Goal: Information Seeking & Learning: Learn about a topic

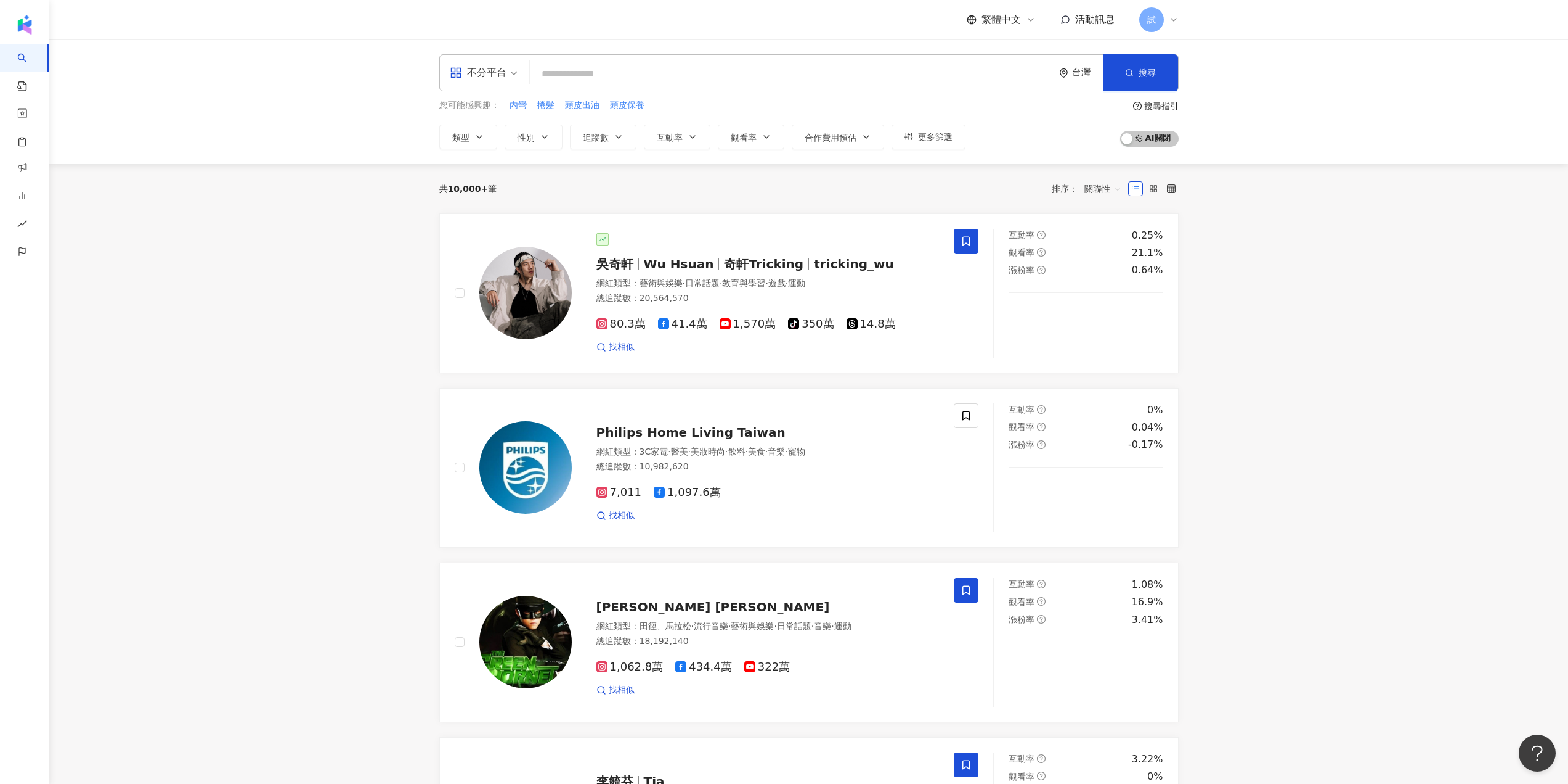
type input "*"
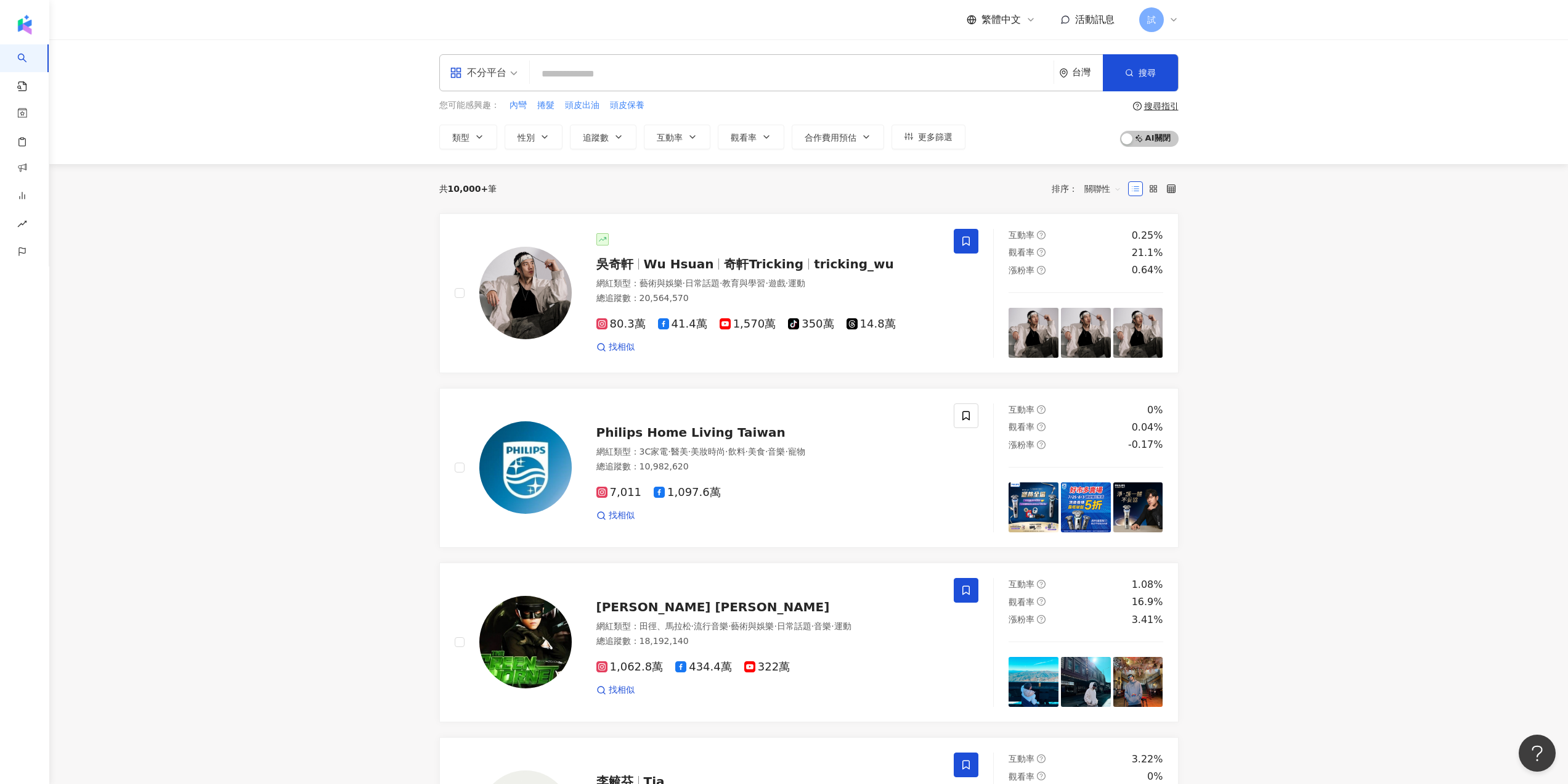
type input "*"
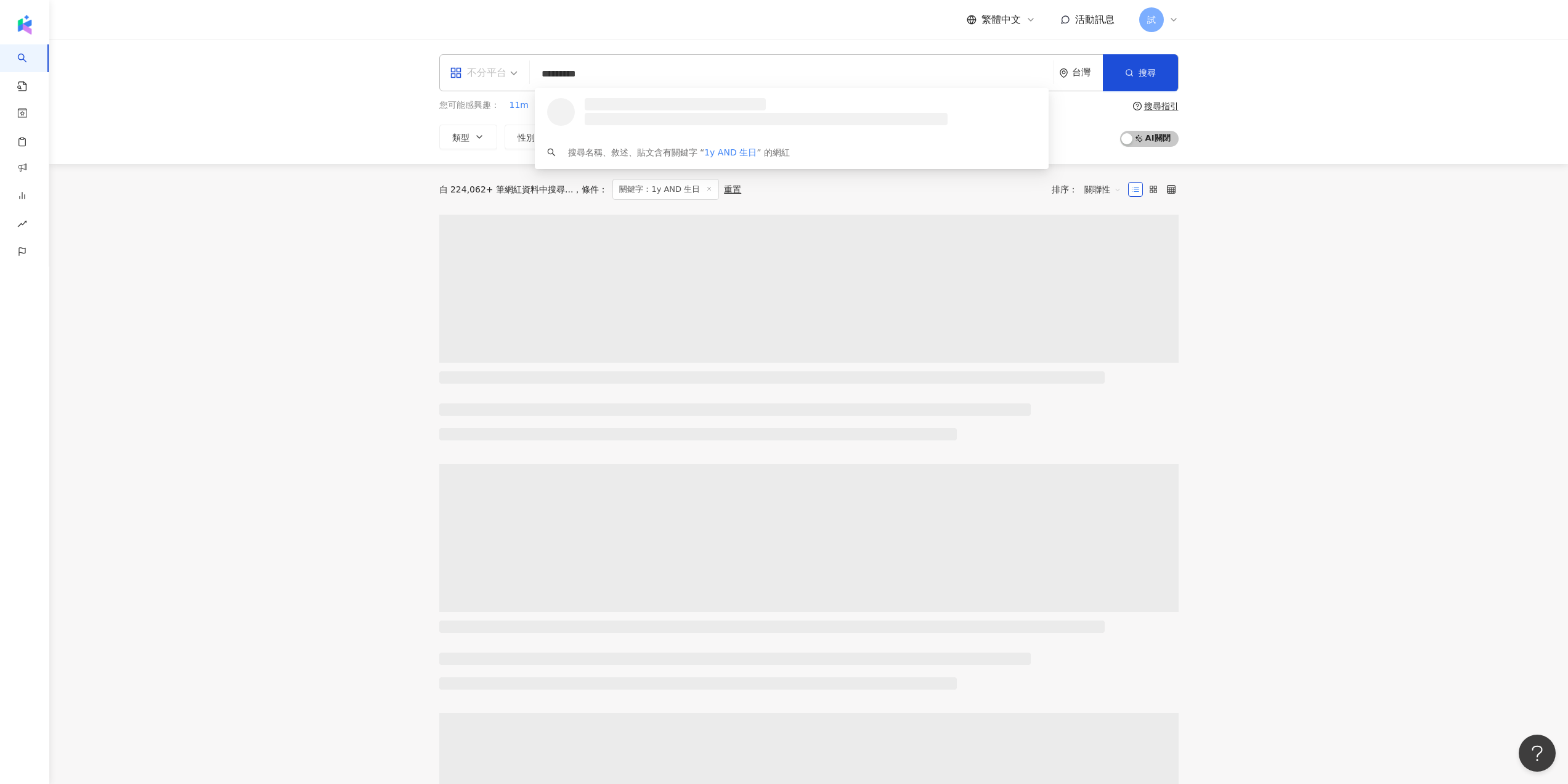
click at [458, 65] on div "不分平台" at bounding box center [478, 72] width 57 height 20
type input "*********"
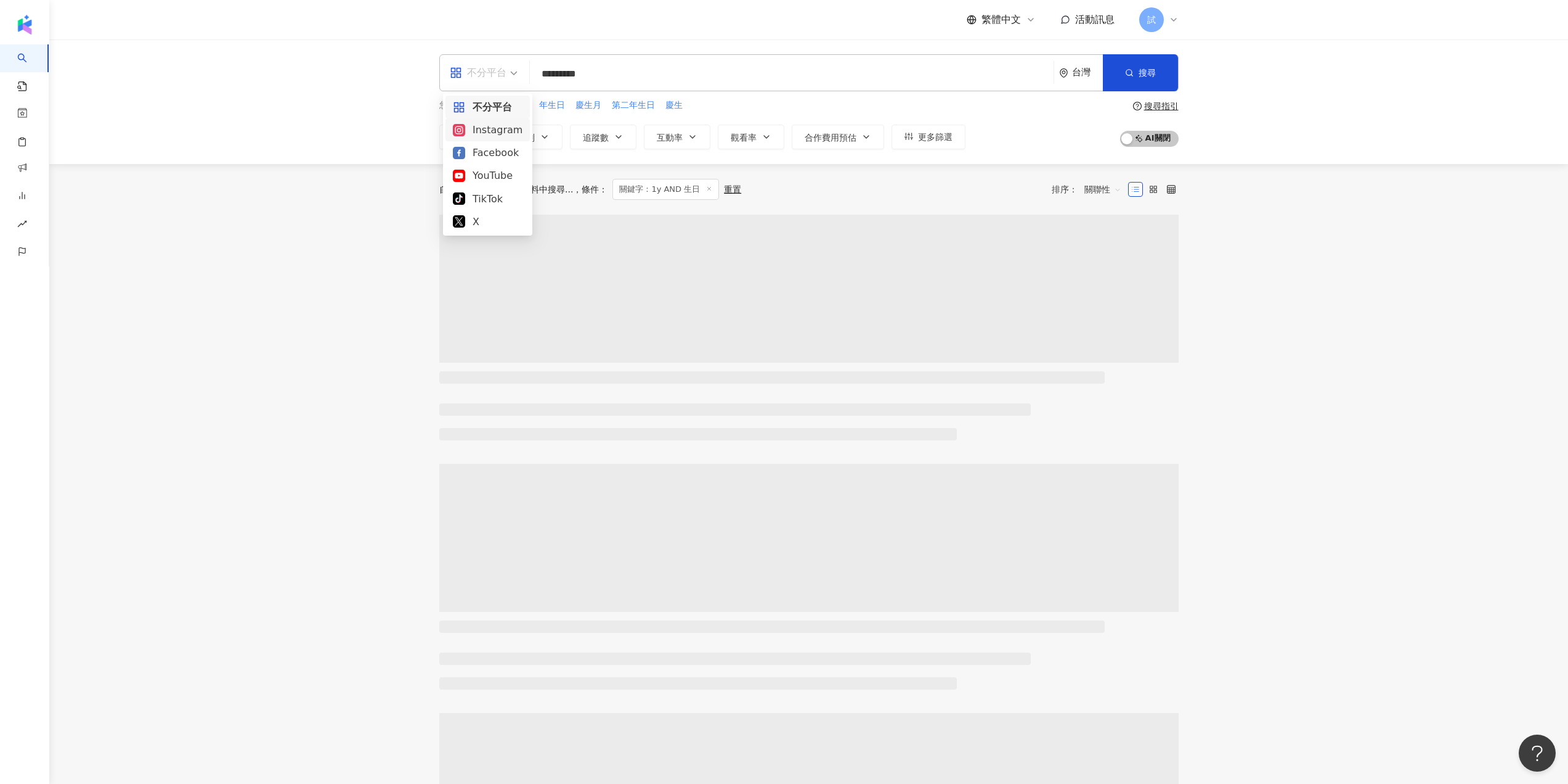
click at [495, 132] on div "Instagram" at bounding box center [488, 129] width 70 height 15
click at [609, 135] on button "追蹤數" at bounding box center [604, 137] width 67 height 24
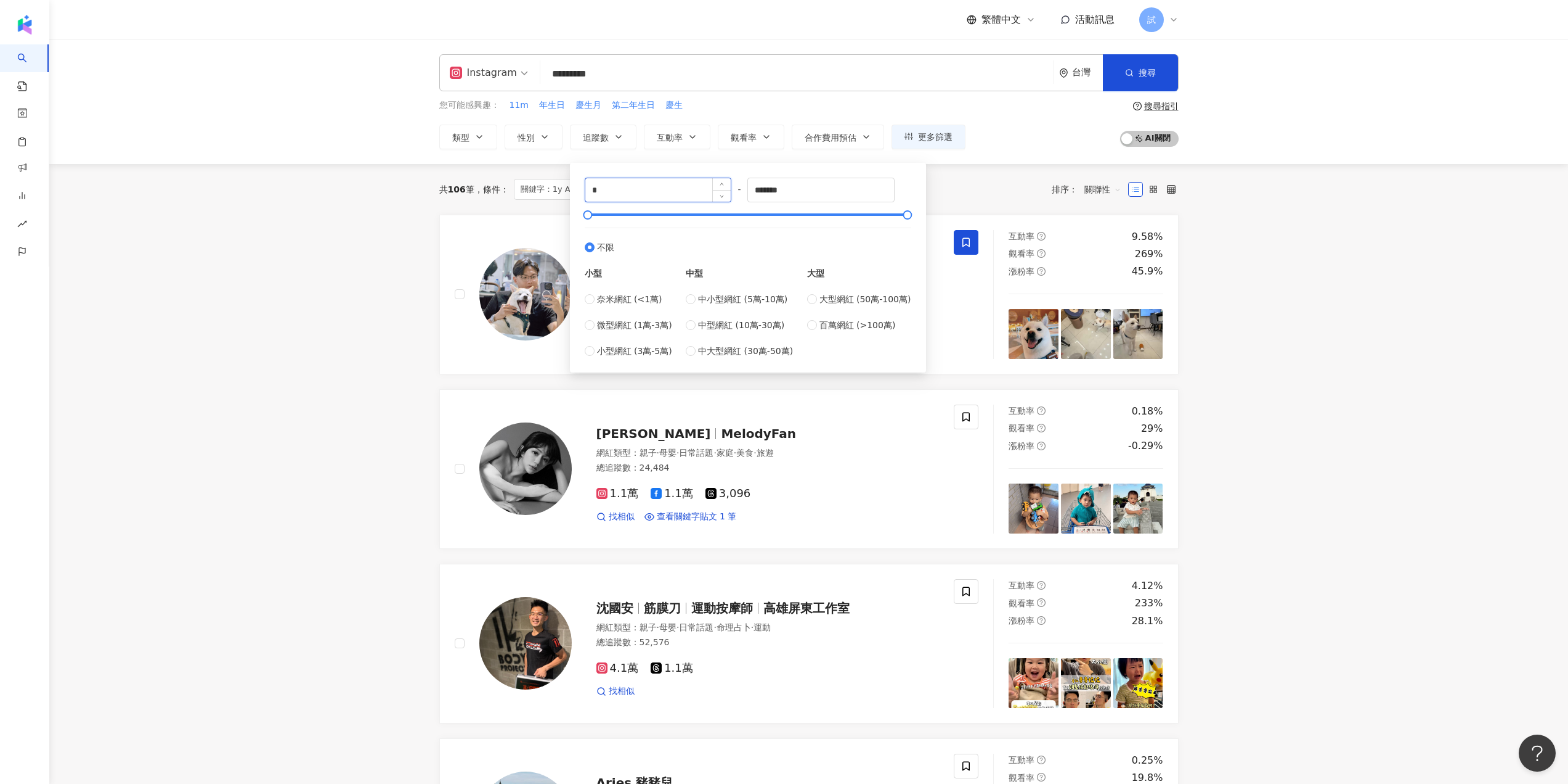
click at [670, 184] on input "*" at bounding box center [657, 190] width 146 height 24
type input "*****"
drag, startPoint x: 804, startPoint y: 194, endPoint x: 692, endPoint y: 189, distance: 112.1
click at [692, 189] on div "***** - ******* 不限 小型 奈米網紅 (<1萬) 微型網紅 (1萬-3萬) 小型網紅 (3萬-5萬) 中型 中小型網紅 (5萬-10萬) 中型…" at bounding box center [748, 267] width 326 height 180
type input "*****"
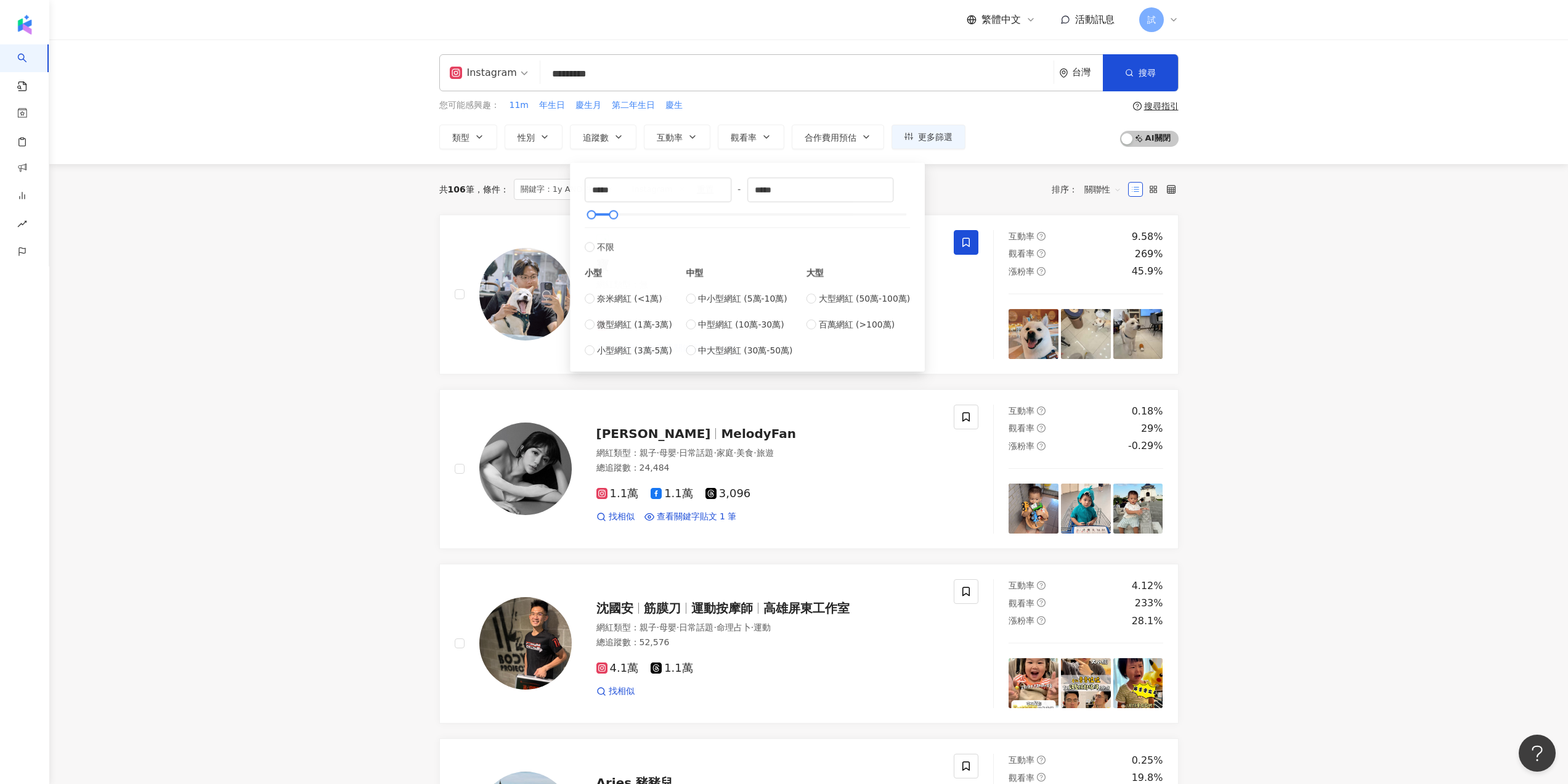
click at [967, 191] on div "共 106 筆 條件 ： 關鍵字：1y AND 生日 Instagram 重置 排序： 關聯性" at bounding box center [809, 190] width 740 height 21
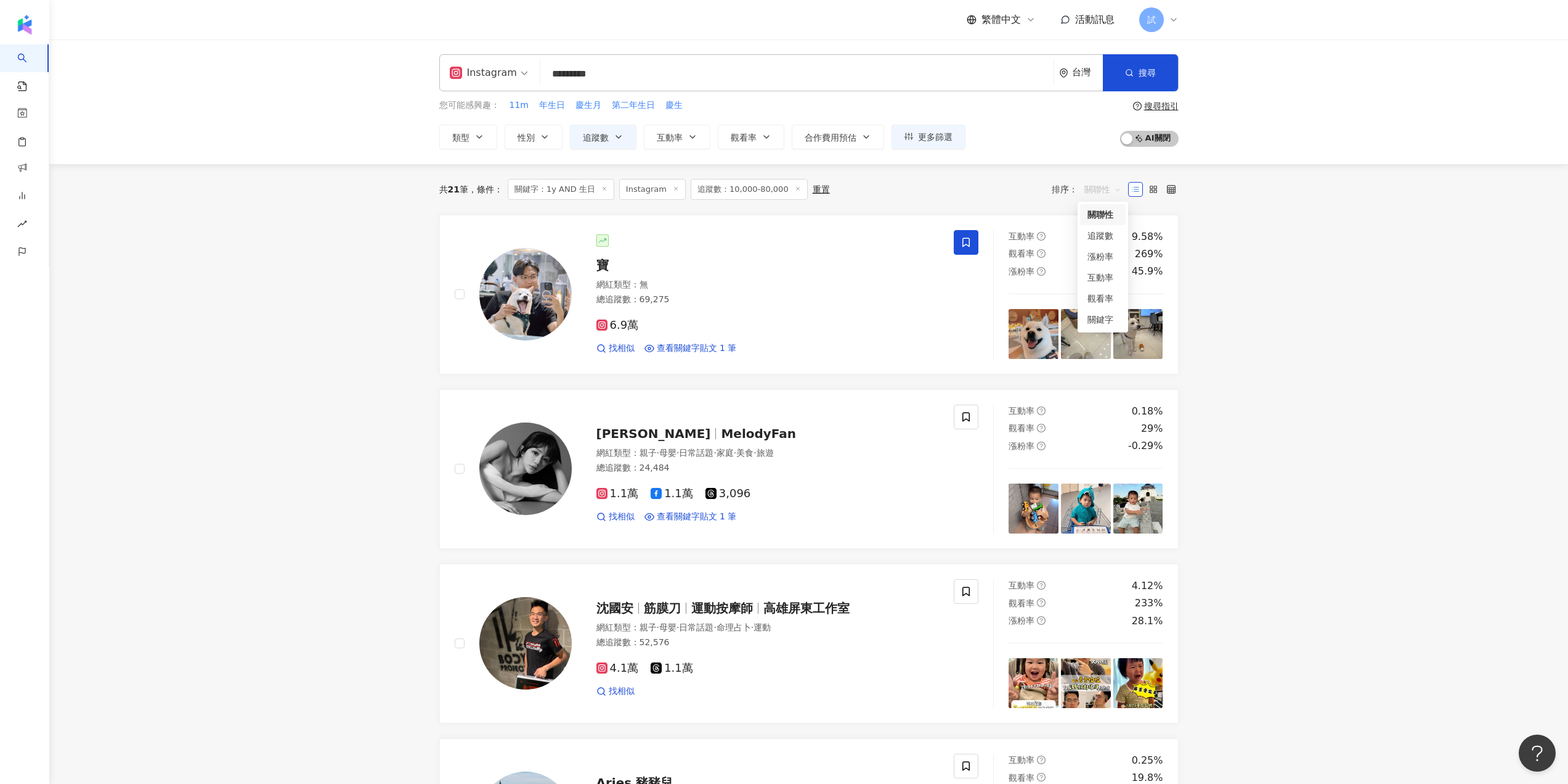
click at [1111, 190] on span "關聯性" at bounding box center [1103, 189] width 37 height 20
click at [1094, 320] on div "關鍵字" at bounding box center [1103, 319] width 31 height 14
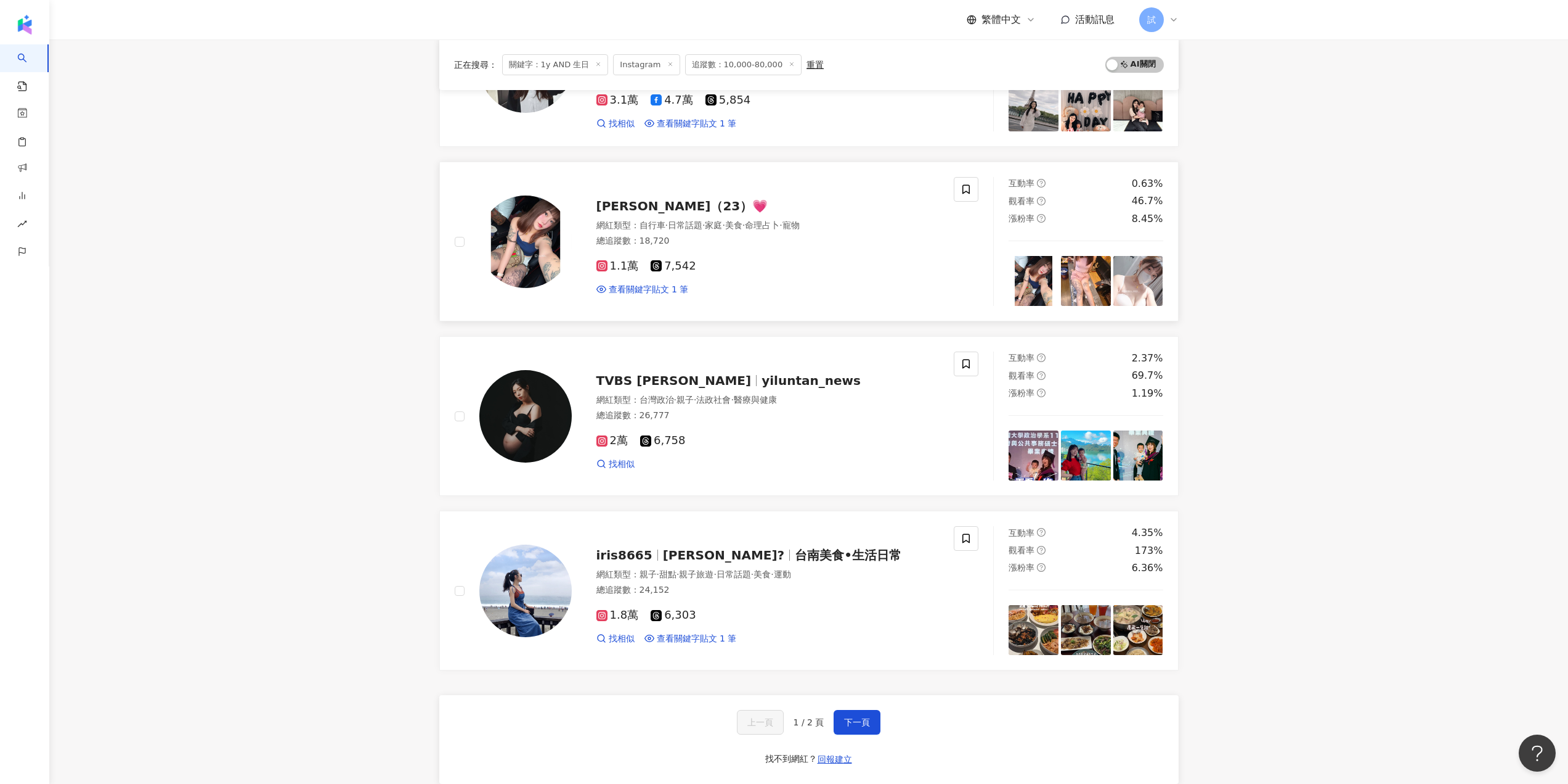
scroll to position [1774, 0]
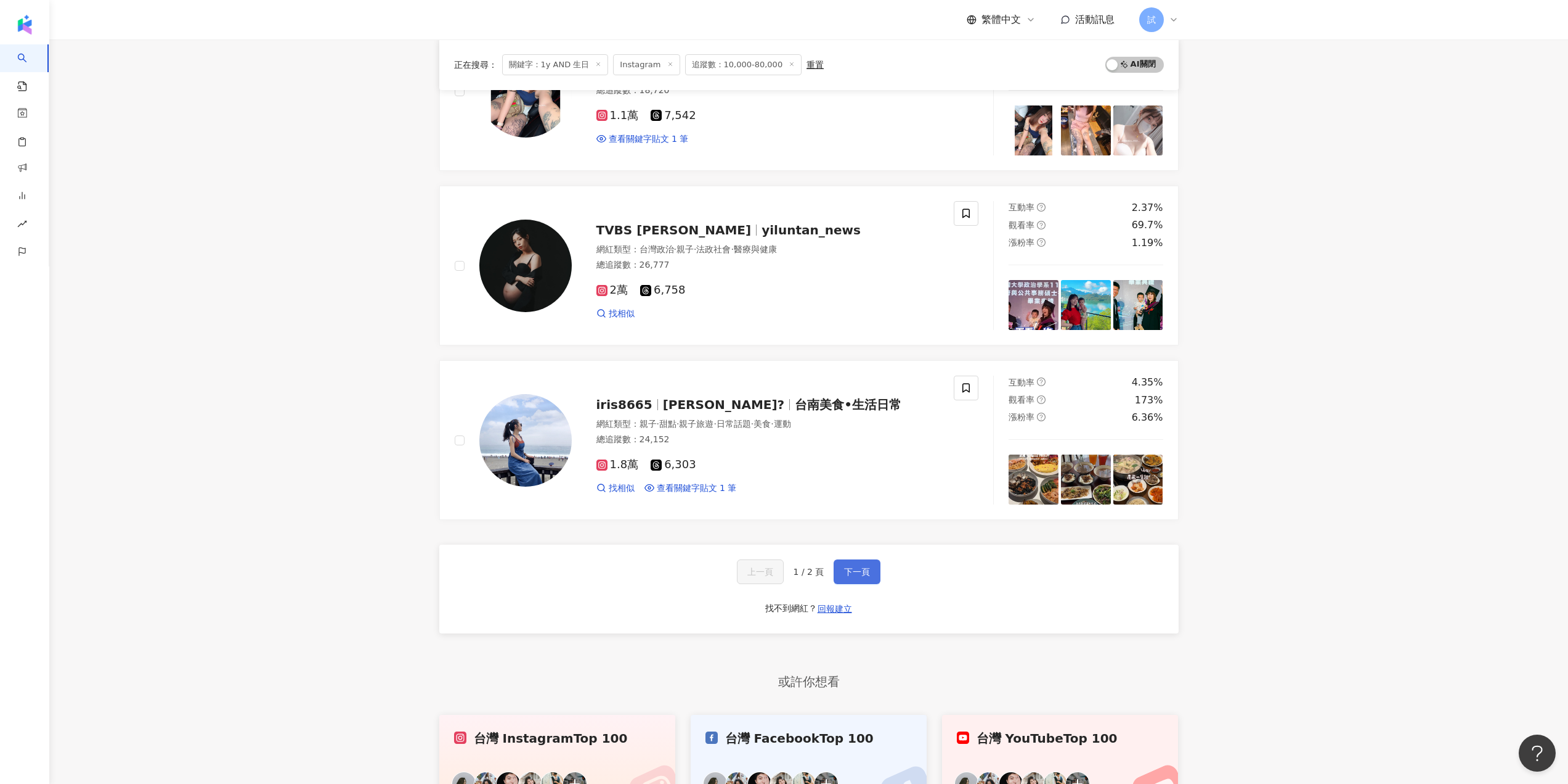
click at [850, 571] on span "下一頁" at bounding box center [858, 572] width 26 height 10
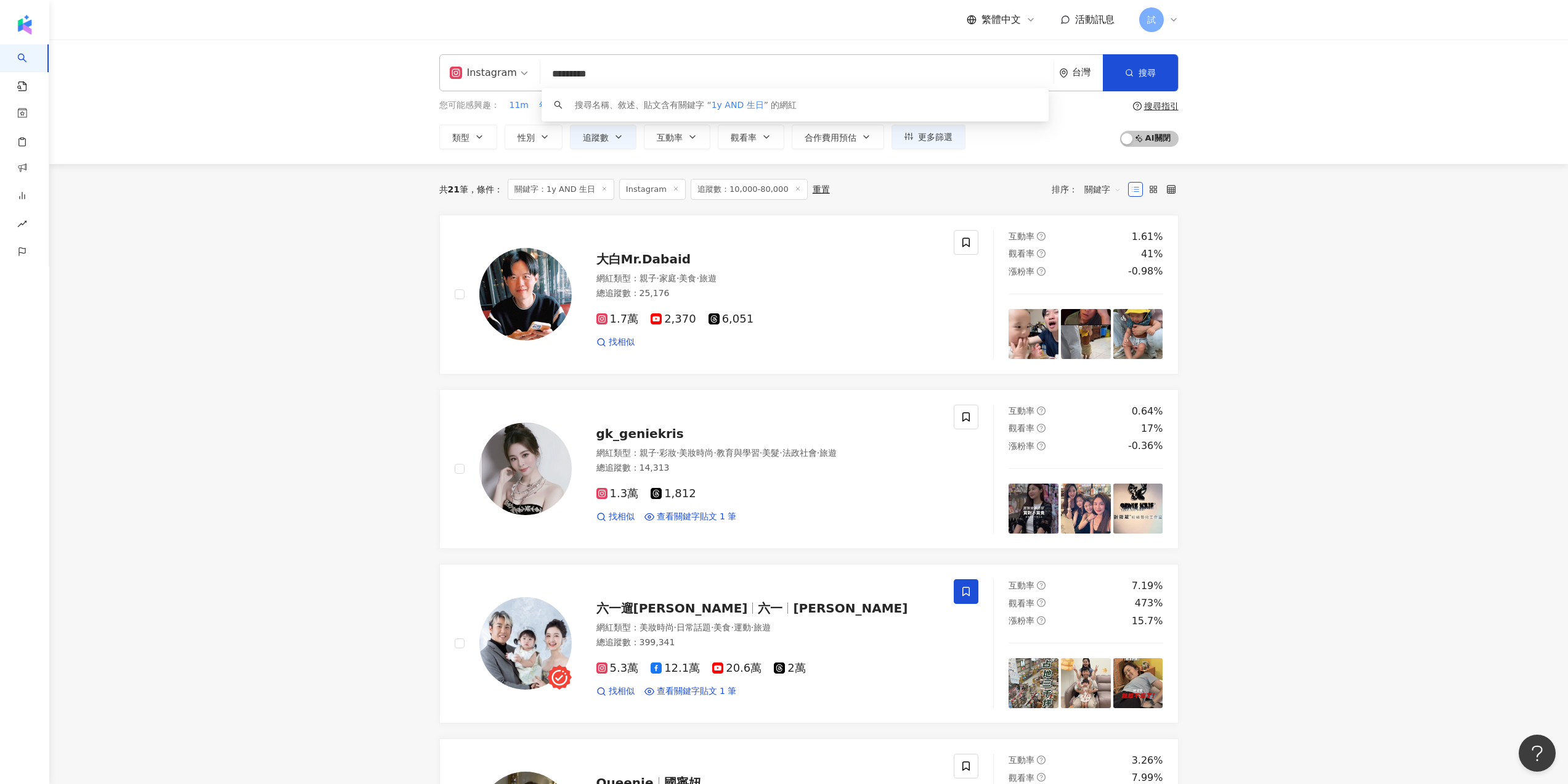
scroll to position [1, 0]
drag, startPoint x: 614, startPoint y: 82, endPoint x: 434, endPoint y: 62, distance: 181.1
click at [413, 84] on div "Instagram ********* 台灣 搜尋 keyword 搜尋名稱、敘述、貼文含有關鍵字 “ 1y AND 生日 ” 的網紅 您可能感興趣： 11m…" at bounding box center [809, 101] width 1519 height 125
paste input "**********"
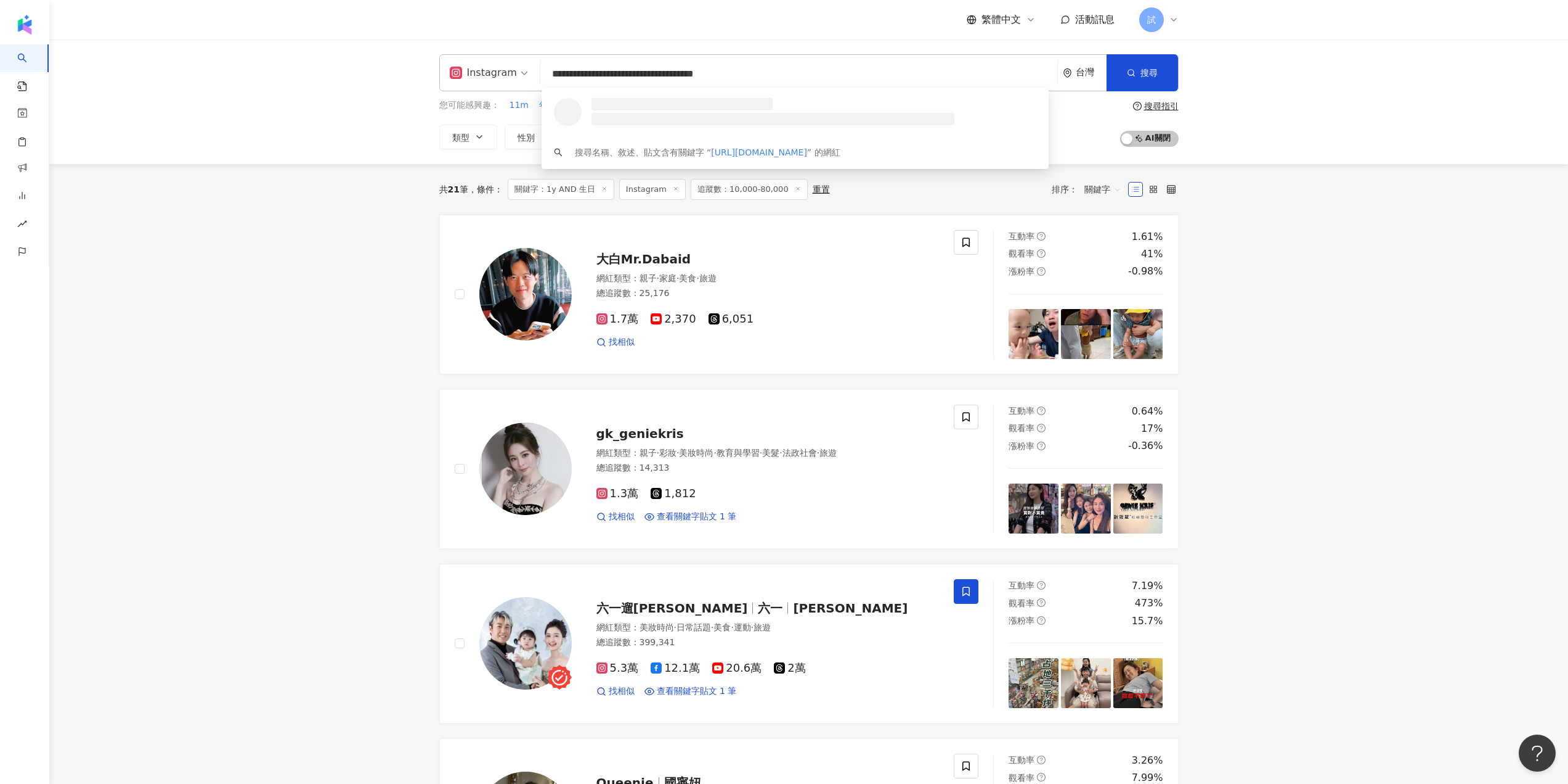
type input "**********"
click at [1088, 68] on div "台灣" at bounding box center [1091, 72] width 31 height 11
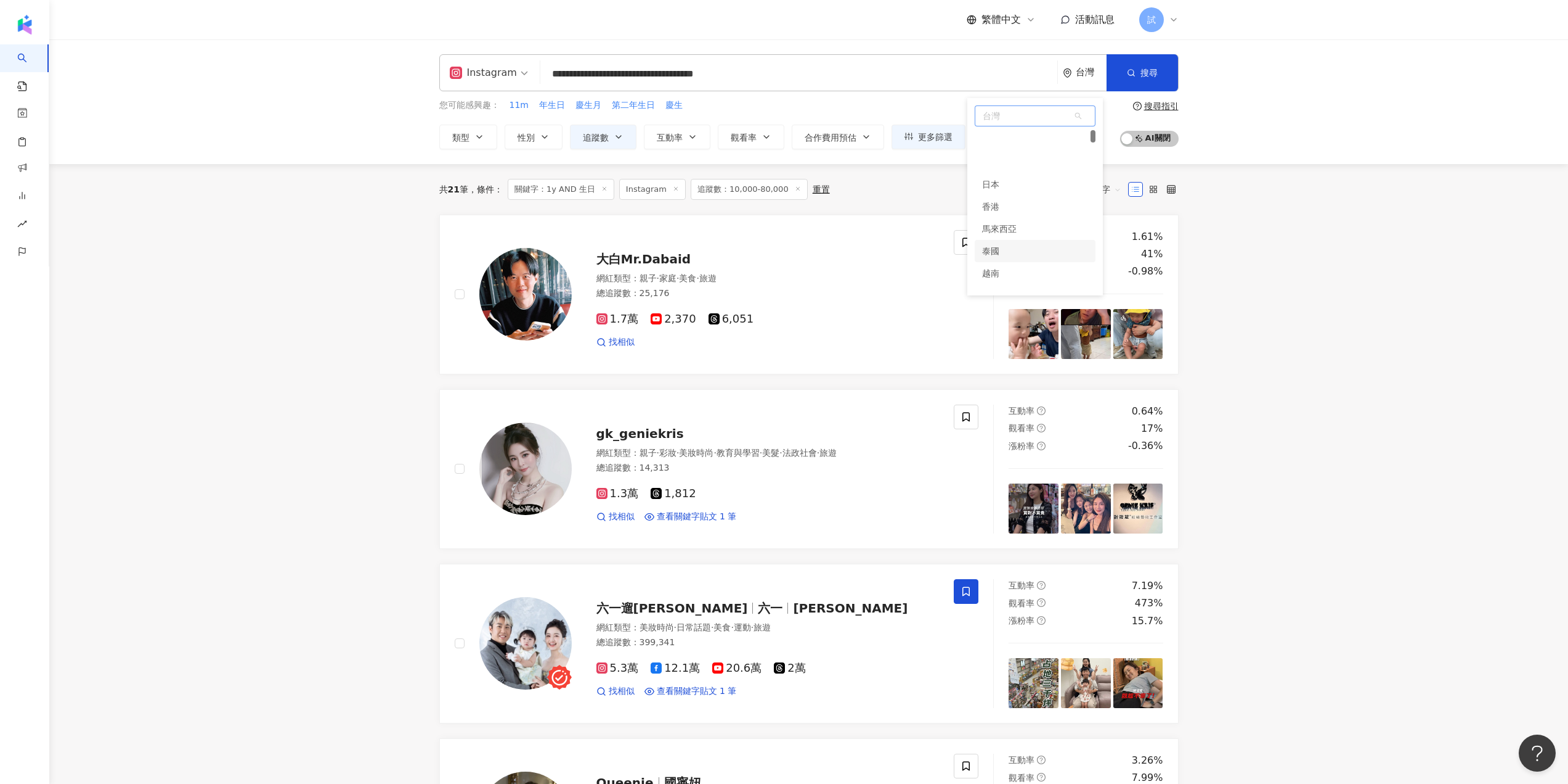
scroll to position [62, 0]
click at [1044, 228] on div "新加坡" at bounding box center [1035, 233] width 120 height 22
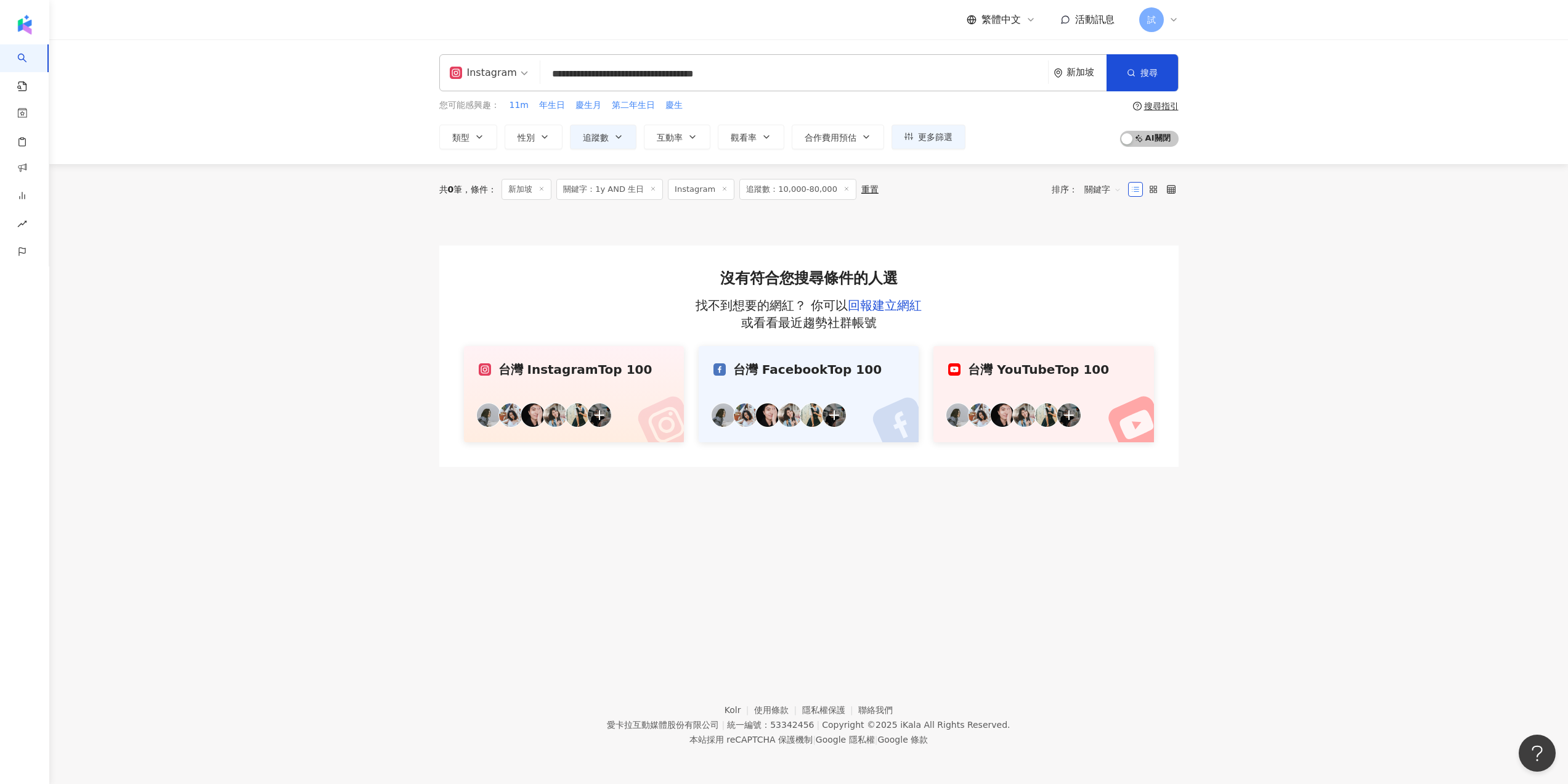
click at [1068, 69] on div "新加坡" at bounding box center [1086, 72] width 40 height 11
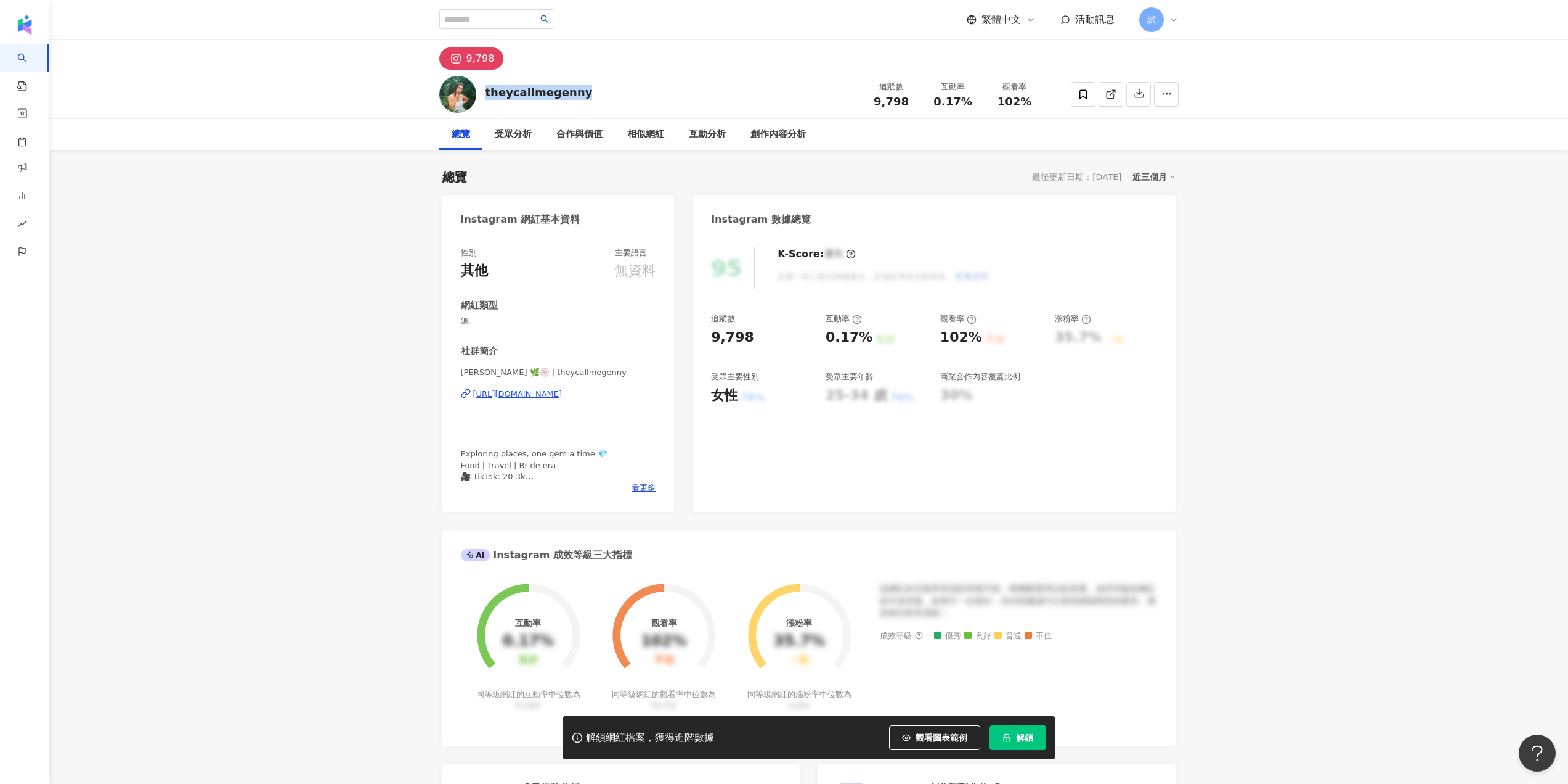
drag, startPoint x: 486, startPoint y: 100, endPoint x: 596, endPoint y: 88, distance: 110.7
click at [596, 88] on div "theycallmegenny 追蹤數 9,798 互動率 0.17% 觀看率 102%" at bounding box center [809, 94] width 788 height 49
copy div "theycallmegenny"
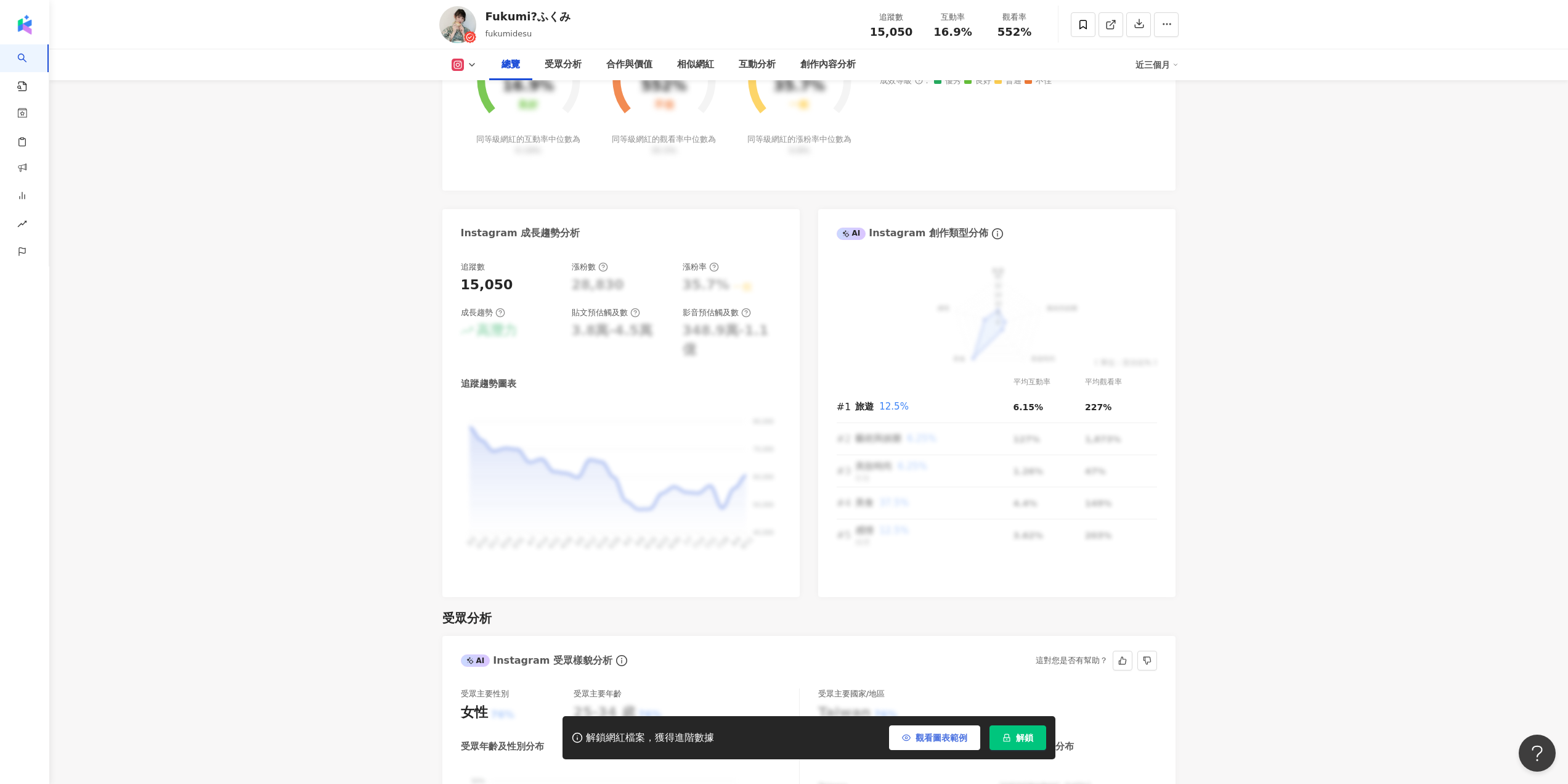
scroll to position [740, 0]
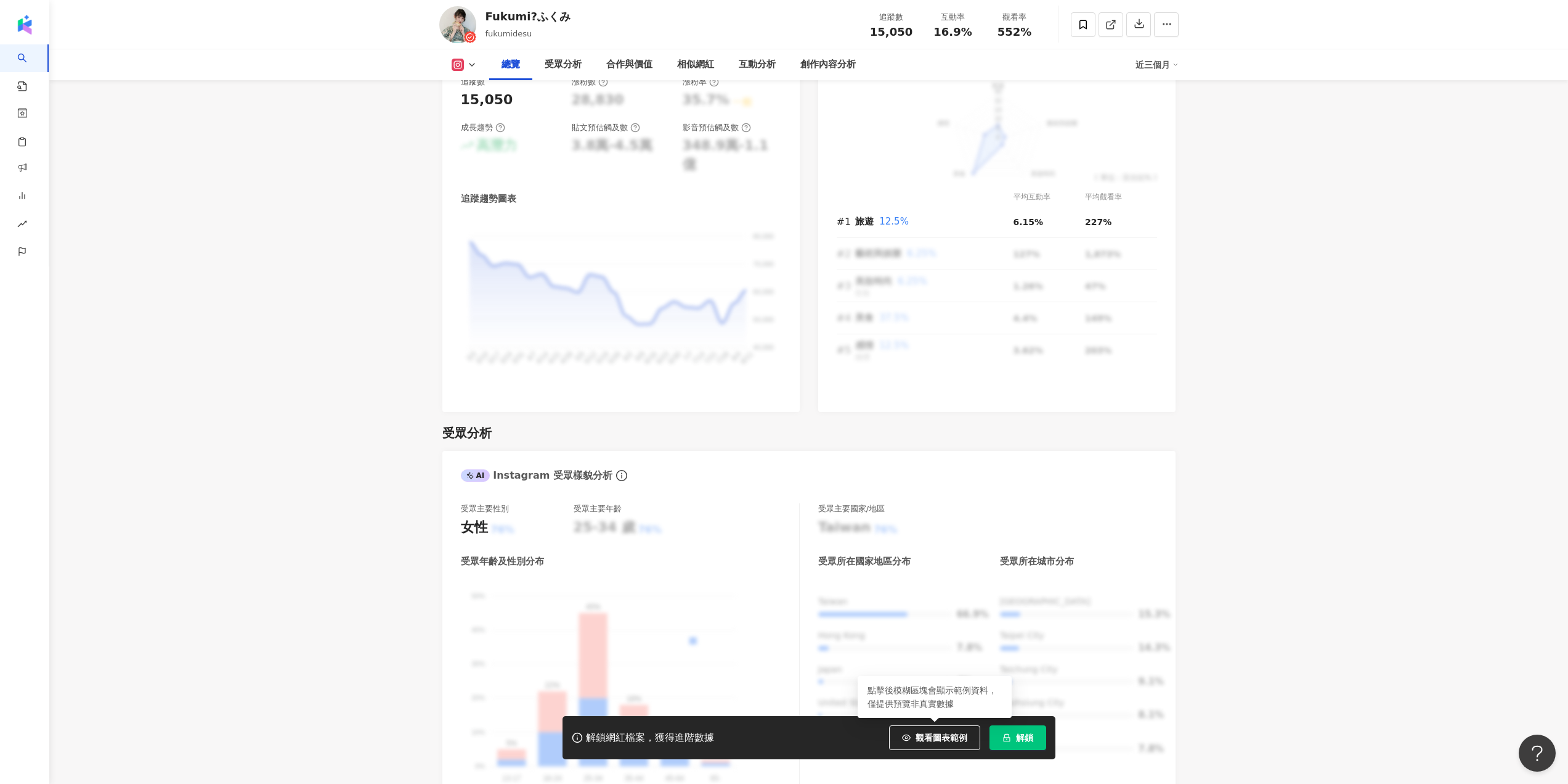
click at [1051, 736] on div "解鎖網紅檔案，獲得進階數據 觀看圖表範例 點擊後模糊區塊會顯示範例資料，僅提供預覽非真實數據 解鎖" at bounding box center [809, 737] width 493 height 43
click at [1029, 738] on span "解鎖" at bounding box center [1024, 738] width 17 height 10
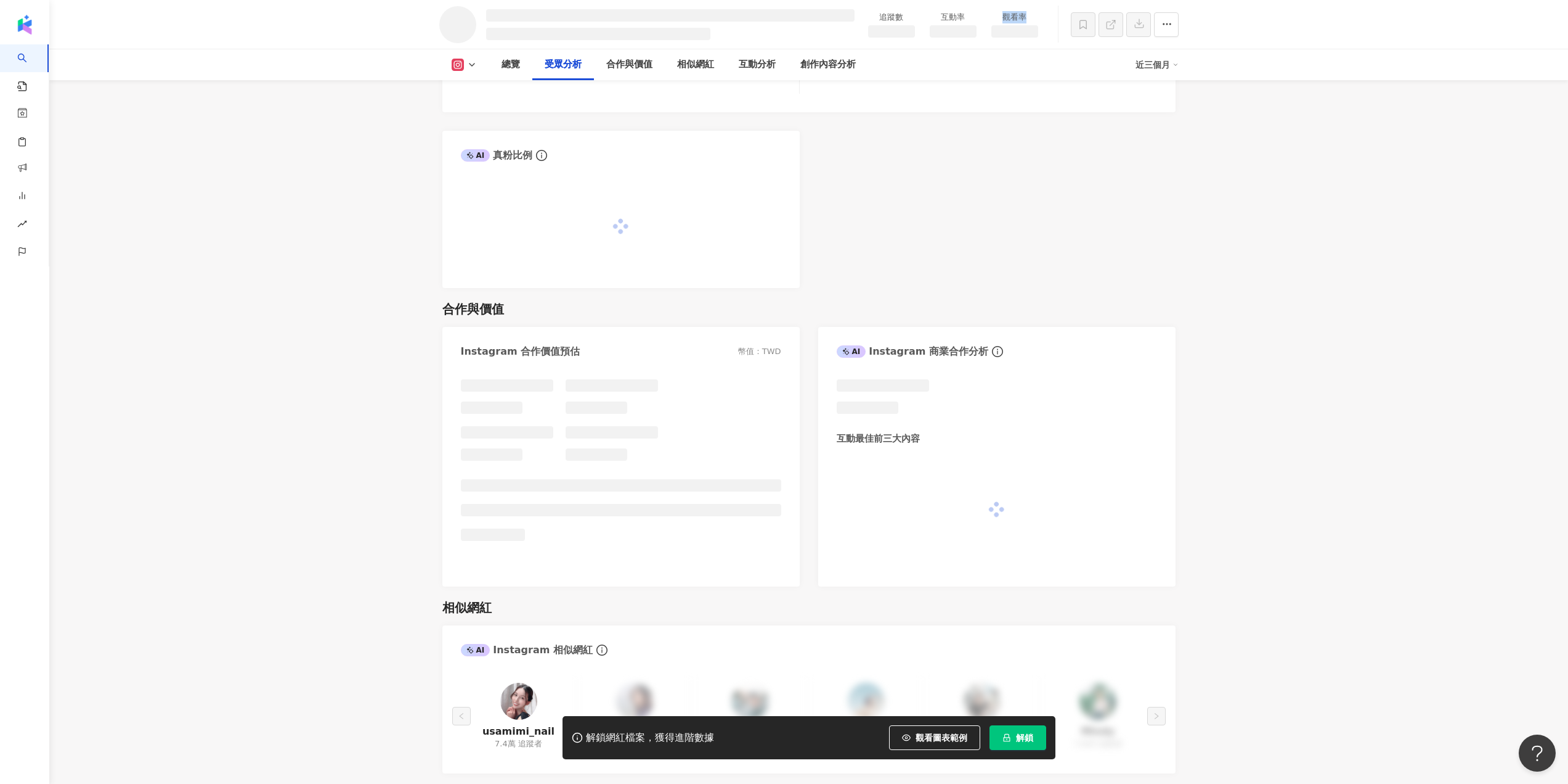
scroll to position [1185, 0]
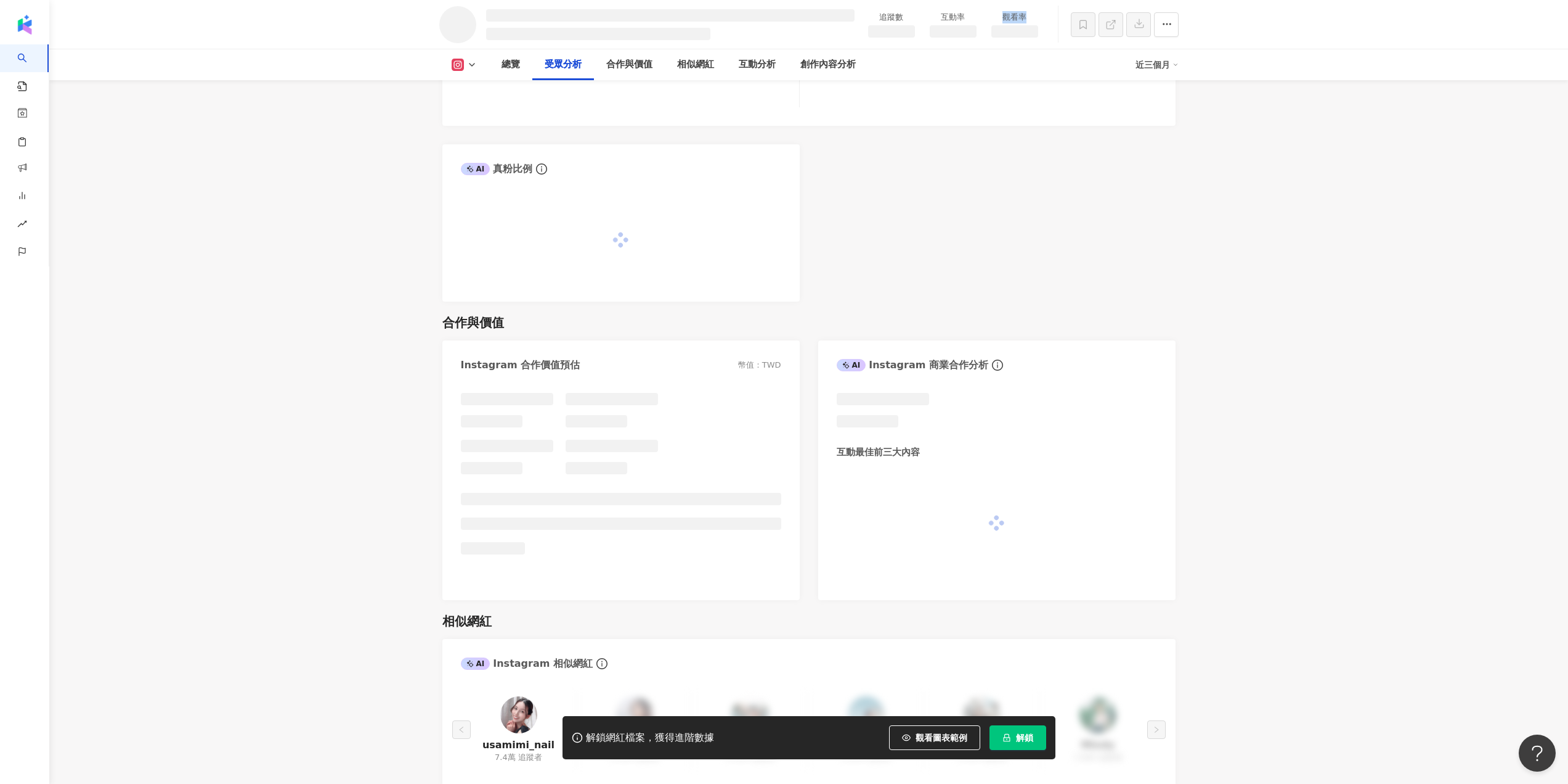
click at [1023, 45] on div "追蹤數 互動率 觀看率" at bounding box center [809, 24] width 788 height 49
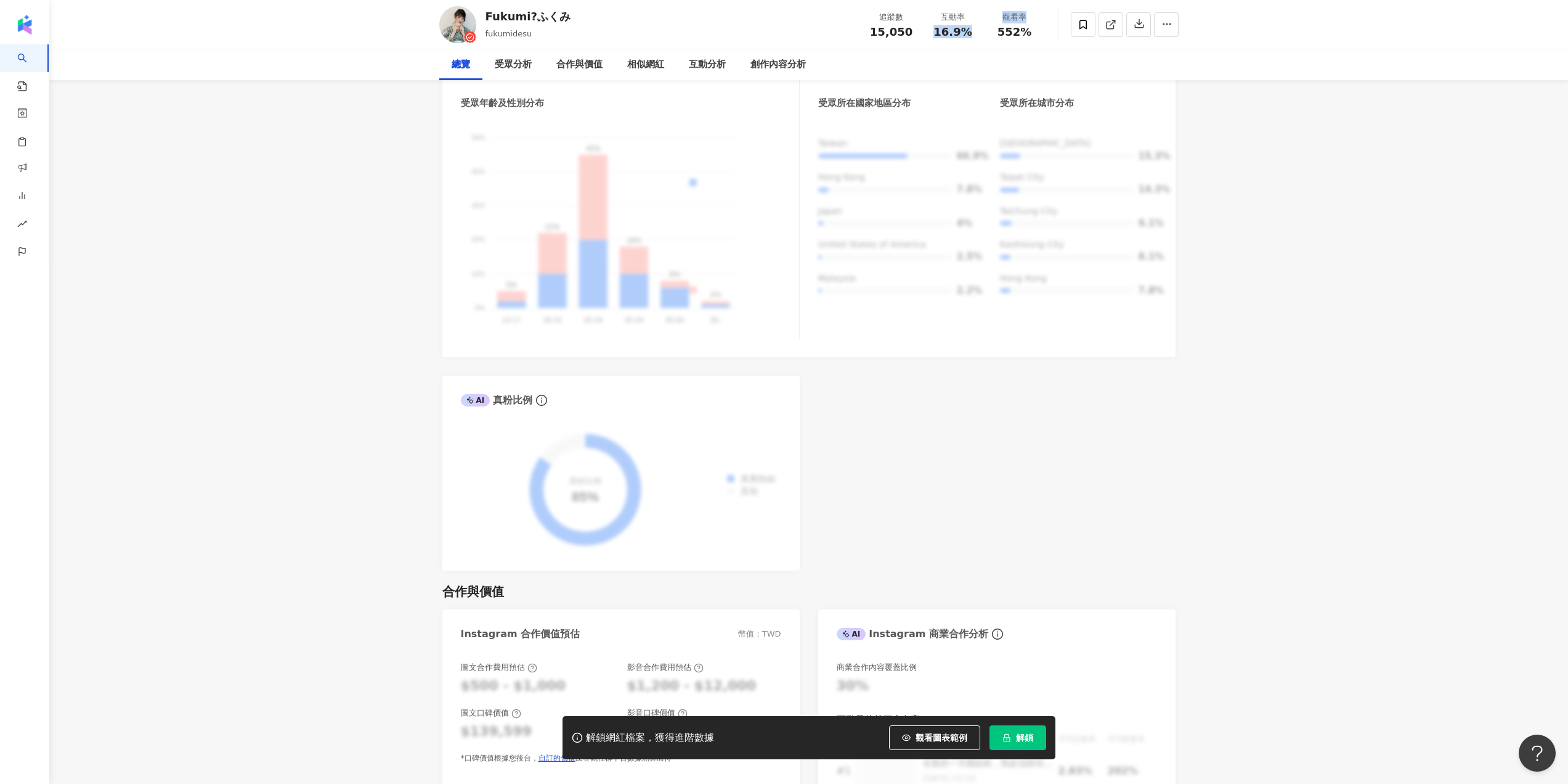
scroll to position [0, 0]
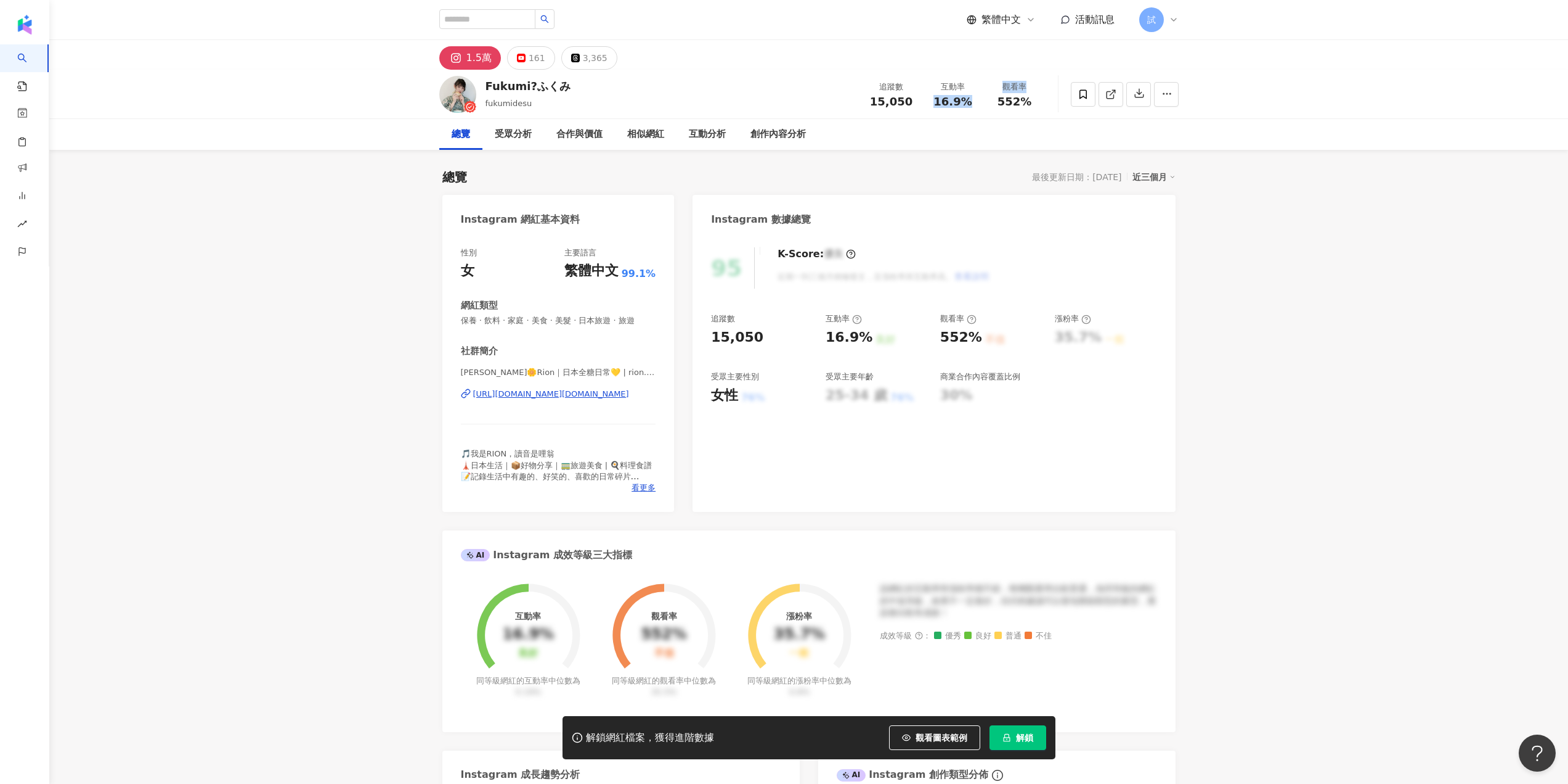
click at [1003, 107] on span "552%" at bounding box center [1015, 101] width 34 height 12
drag, startPoint x: 999, startPoint y: 106, endPoint x: 753, endPoint y: 200, distance: 263.3
click at [1021, 111] on div "追蹤數 15,050 互動率 16.9% 觀看率 552%" at bounding box center [953, 94] width 185 height 37
click at [994, 106] on div "552%" at bounding box center [1015, 101] width 47 height 12
